Goal: Task Accomplishment & Management: Manage account settings

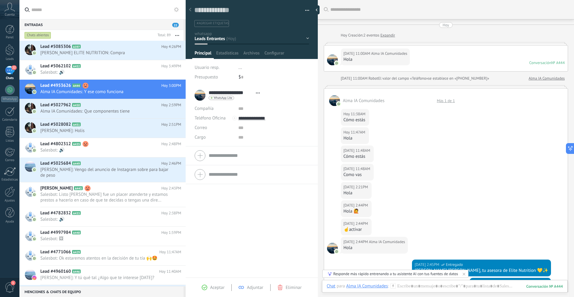
scroll to position [9, 0]
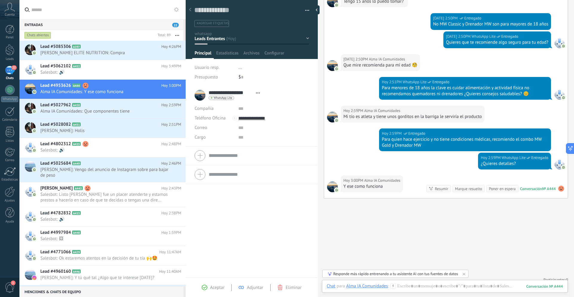
click at [11, 72] on div "22" at bounding box center [10, 70] width 10 height 9
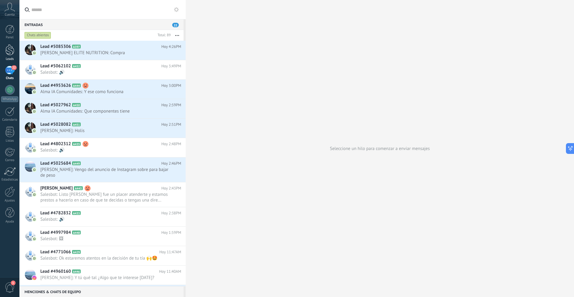
click at [8, 57] on link "Leads" at bounding box center [9, 52] width 19 height 17
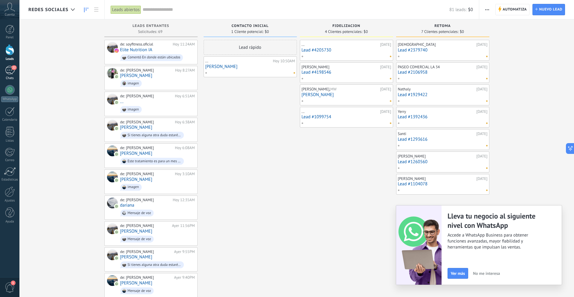
click at [14, 77] on div "Chats" at bounding box center [9, 78] width 17 height 4
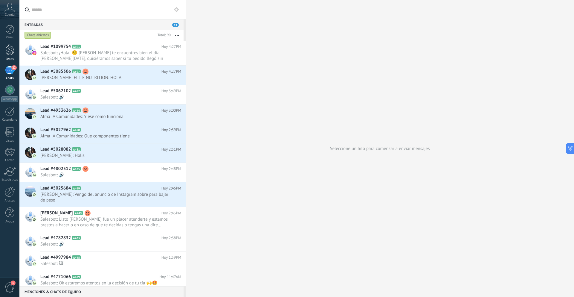
click at [8, 51] on div at bounding box center [9, 49] width 9 height 11
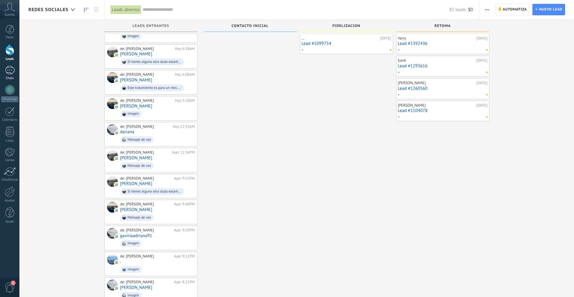
scroll to position [98, 0]
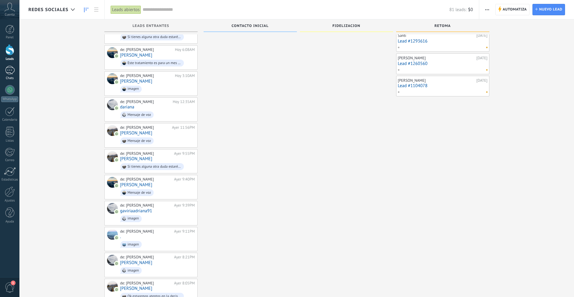
click at [5, 76] on div "Chats" at bounding box center [9, 78] width 17 height 4
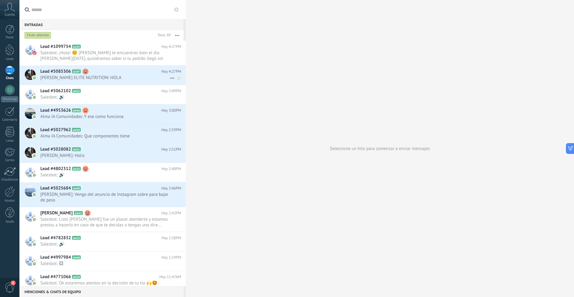
click at [128, 78] on span "CAMILO RODRIGUEZ ELITE NUTRITION: HOLA" at bounding box center [105, 78] width 130 height 6
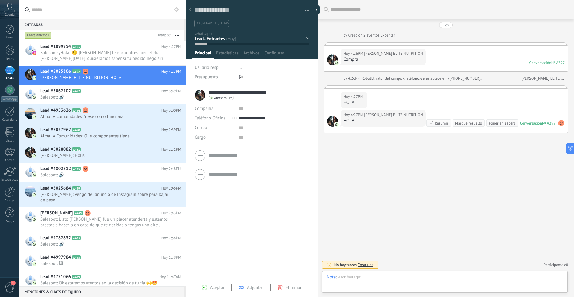
scroll to position [9, 0]
click at [9, 52] on div at bounding box center [9, 49] width 9 height 11
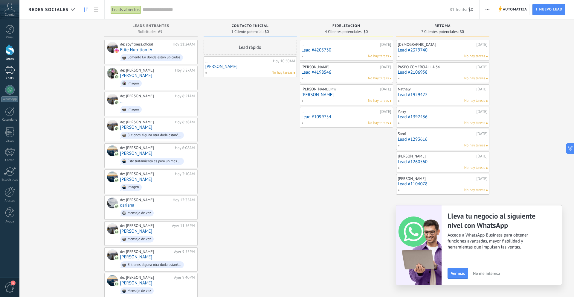
click at [15, 72] on link "Chats" at bounding box center [9, 73] width 19 height 14
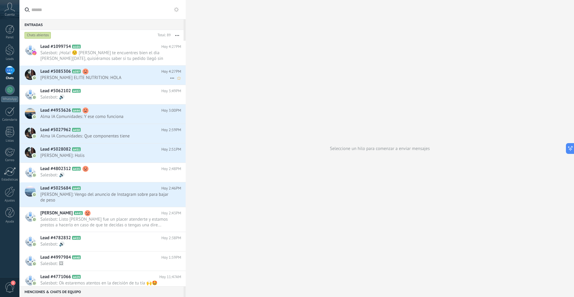
click at [86, 73] on use at bounding box center [86, 72] width 6 height 6
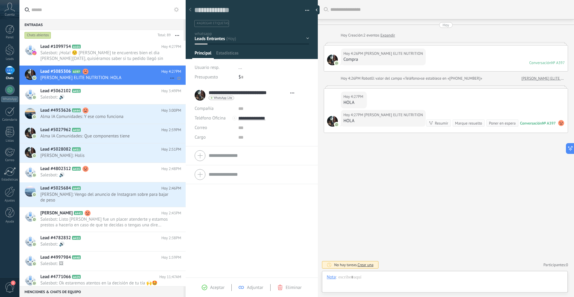
scroll to position [9, 0]
click at [559, 126] on use at bounding box center [562, 123] width 6 height 6
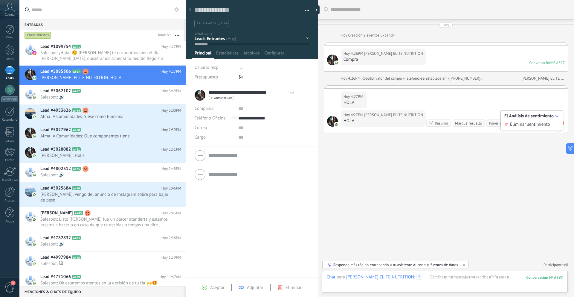
click at [502, 182] on div "Buscar Carga más Hoy Hoy Creación: 2 eventos Expandir Hoy 4:26PM CAMILO RODRIGU…" at bounding box center [446, 148] width 256 height 297
click at [0, 0] on div "fidelizacion retoma Contactado Nueva consulta Factura enviada" at bounding box center [0, 0] width 0 height 0
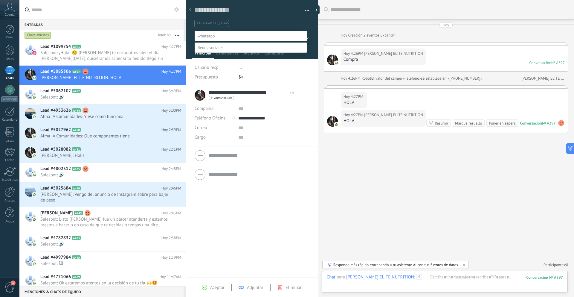
click at [0, 0] on label "fidelizacion" at bounding box center [0, 0] width 0 height 0
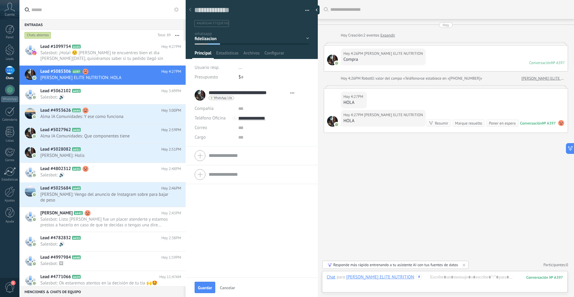
scroll to position [0, 0]
click at [4, 51] on link "Leads" at bounding box center [9, 52] width 19 height 17
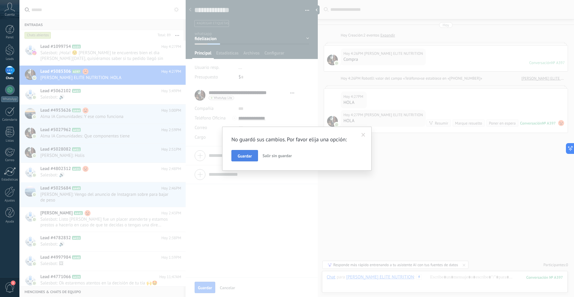
click at [244, 154] on span "Guardar" at bounding box center [245, 156] width 14 height 4
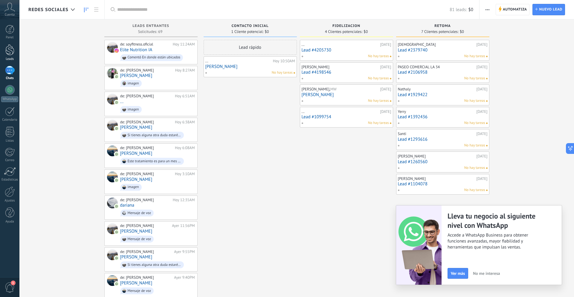
click at [7, 51] on div at bounding box center [9, 49] width 9 height 11
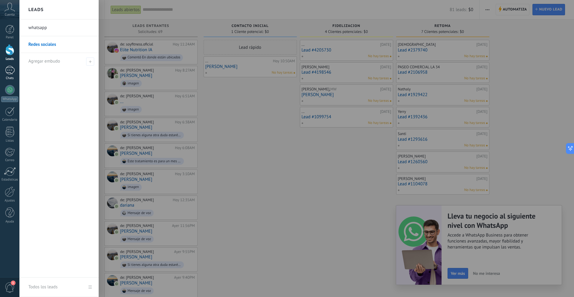
click at [6, 71] on div at bounding box center [10, 70] width 10 height 9
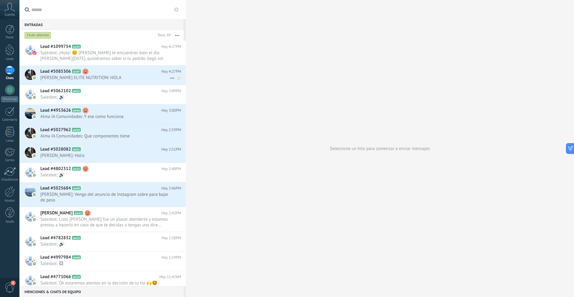
click at [108, 76] on span "CAMILO RODRIGUEZ ELITE NUTRITION: HOLA" at bounding box center [105, 78] width 130 height 6
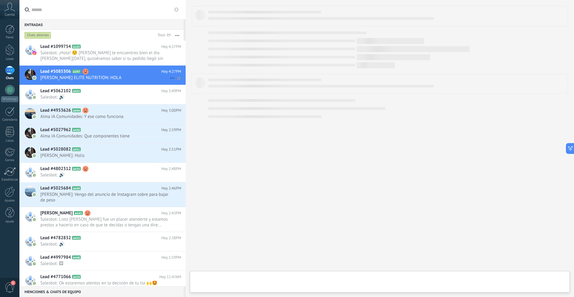
type textarea "**********"
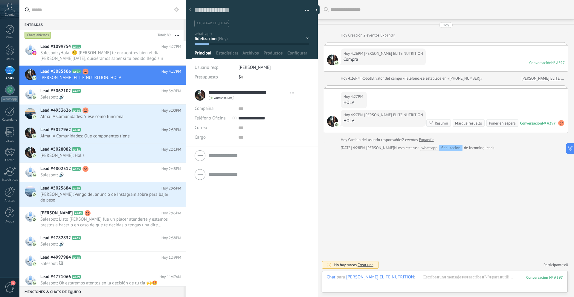
scroll to position [9, 0]
click at [0, 0] on div "fidelizacion retoma Contactado Nueva consulta Factura enviada Listo para el env…" at bounding box center [0, 0] width 0 height 0
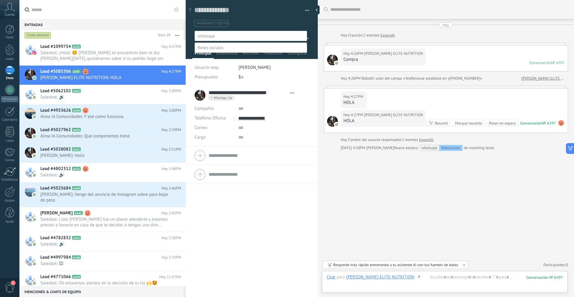
click at [292, 34] on label at bounding box center [251, 36] width 113 height 10
click at [265, 26] on div at bounding box center [296, 148] width 555 height 297
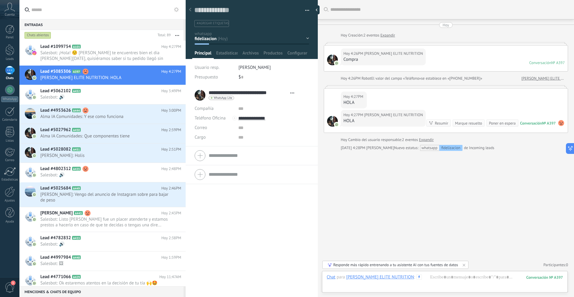
click at [190, 13] on div at bounding box center [190, 10] width 8 height 12
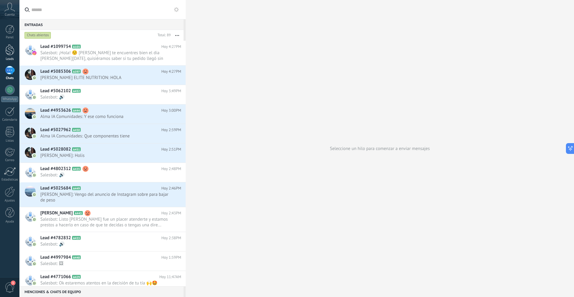
click at [11, 53] on div at bounding box center [9, 49] width 9 height 11
